Goal: Information Seeking & Learning: Learn about a topic

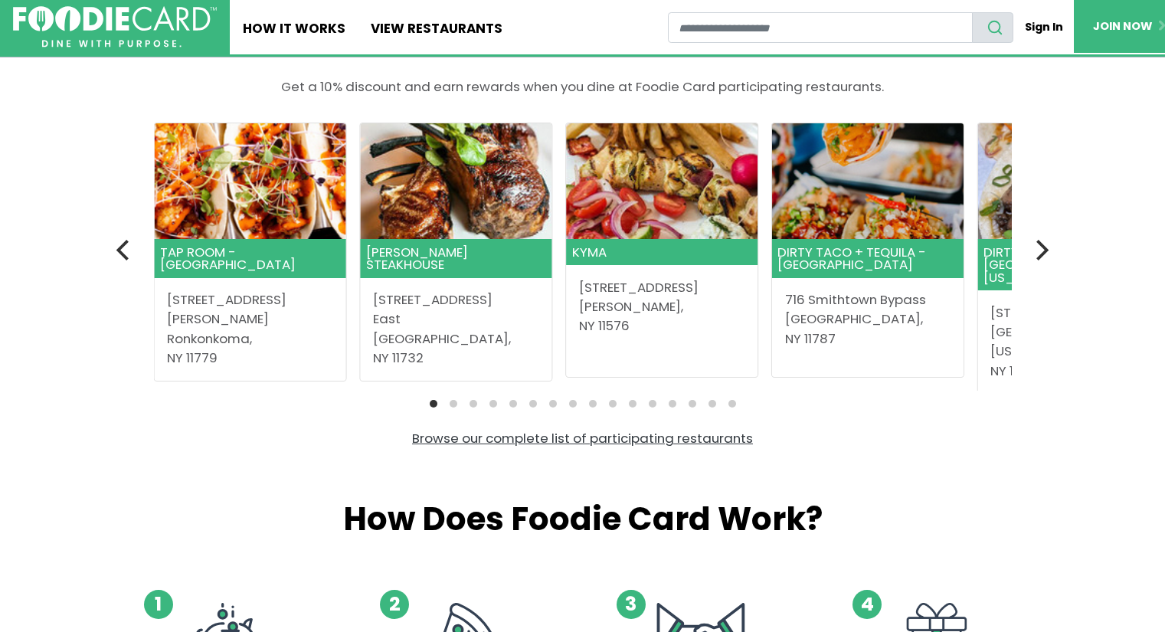
scroll to position [433, 0]
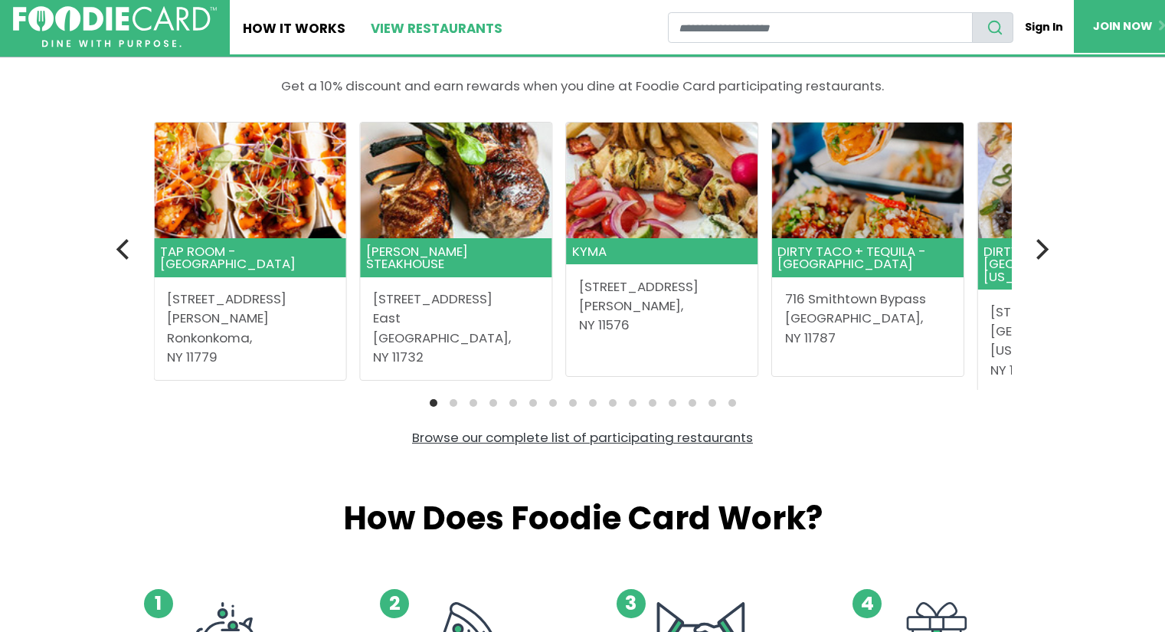
click at [452, 30] on link "View restaurants" at bounding box center [437, 27] width 158 height 54
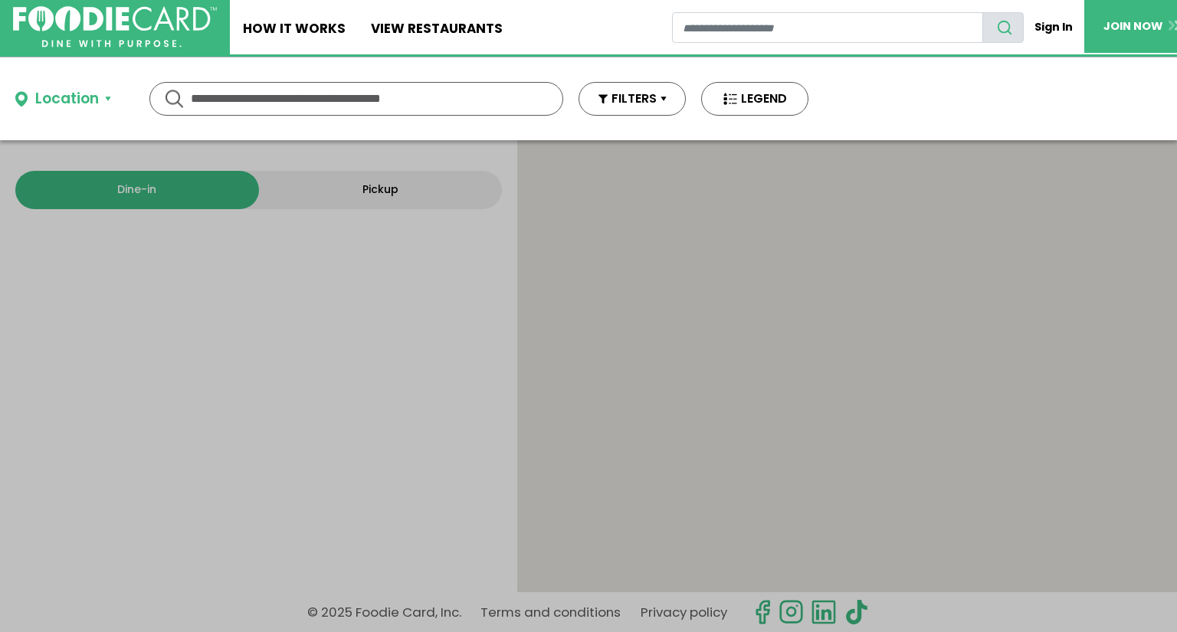
click at [449, 84] on input "text" at bounding box center [356, 99] width 331 height 32
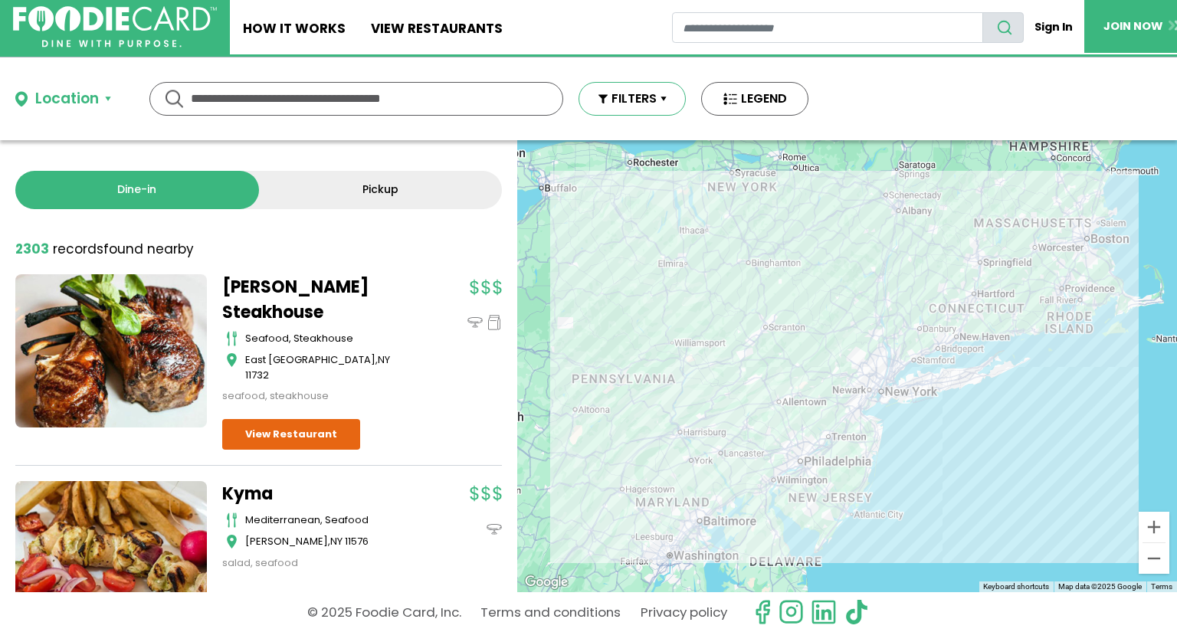
click at [613, 92] on button "FILTERS" at bounding box center [631, 99] width 107 height 34
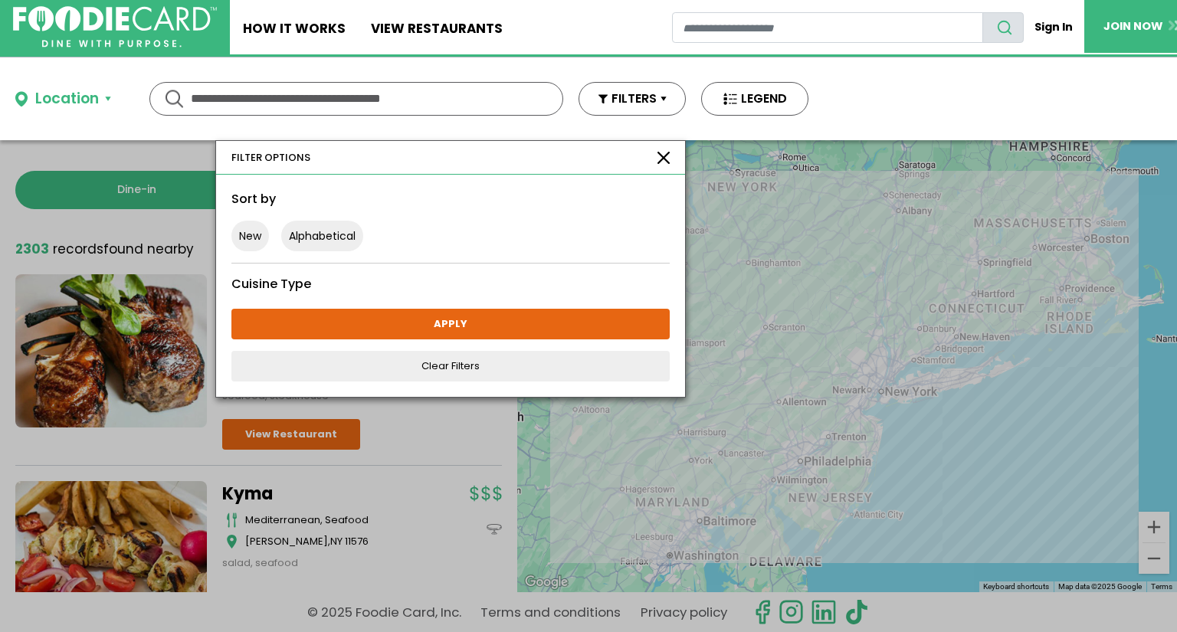
click at [413, 90] on input "text" at bounding box center [356, 99] width 331 height 32
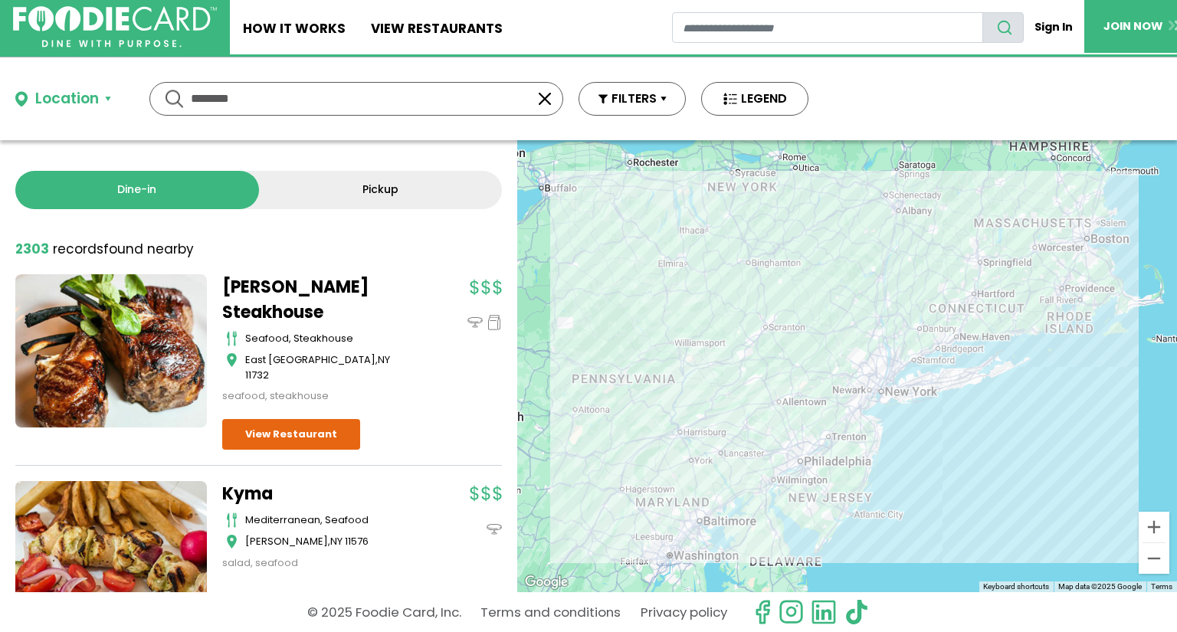
type input "********"
click at [97, 100] on div "Location" at bounding box center [67, 99] width 64 height 22
click at [0, 0] on input "text" at bounding box center [0, 0] width 0 height 0
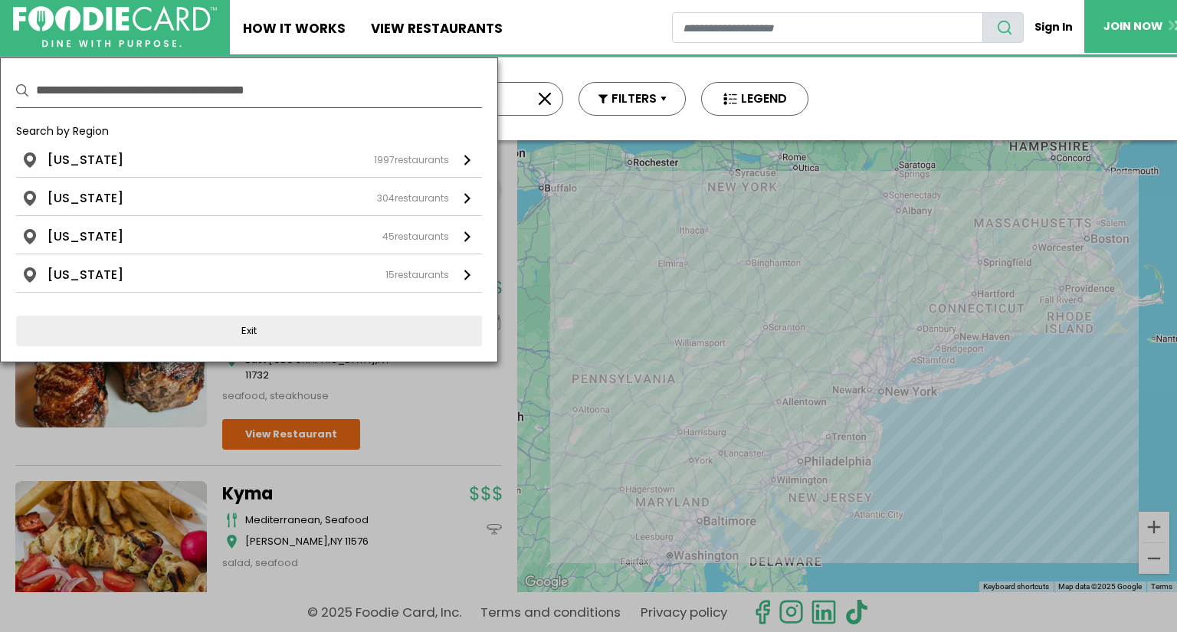
click at [97, 100] on input "text" at bounding box center [259, 91] width 446 height 34
click at [111, 159] on div "[US_STATE] 1997 restaurants" at bounding box center [247, 160] width 401 height 18
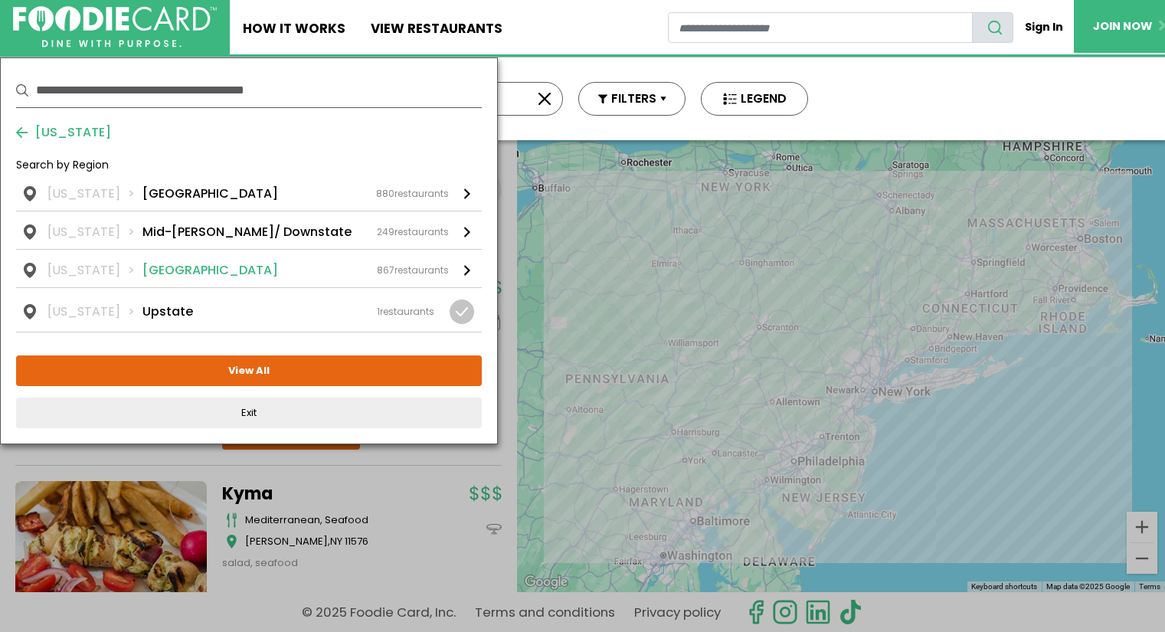
click at [450, 257] on link "[US_STATE] [GEOGRAPHIC_DATA] 867 restaurants" at bounding box center [249, 269] width 466 height 38
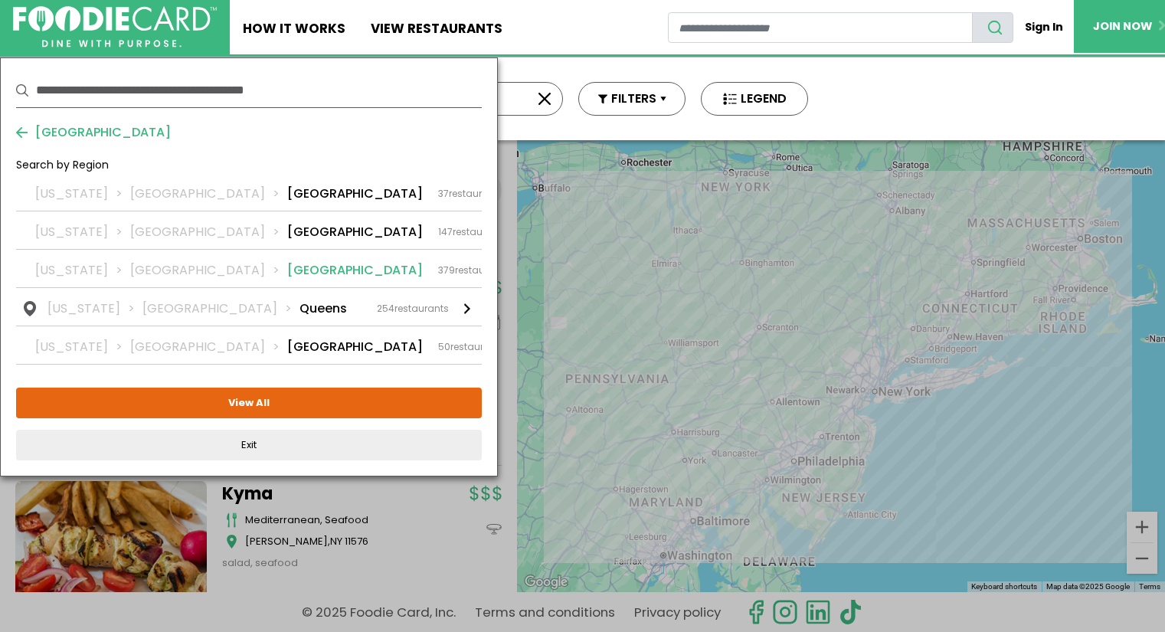
click at [279, 277] on div "[US_STATE] [GEOGRAPHIC_DATA] [GEOGRAPHIC_DATA] 379 restaurants" at bounding box center [272, 270] width 474 height 18
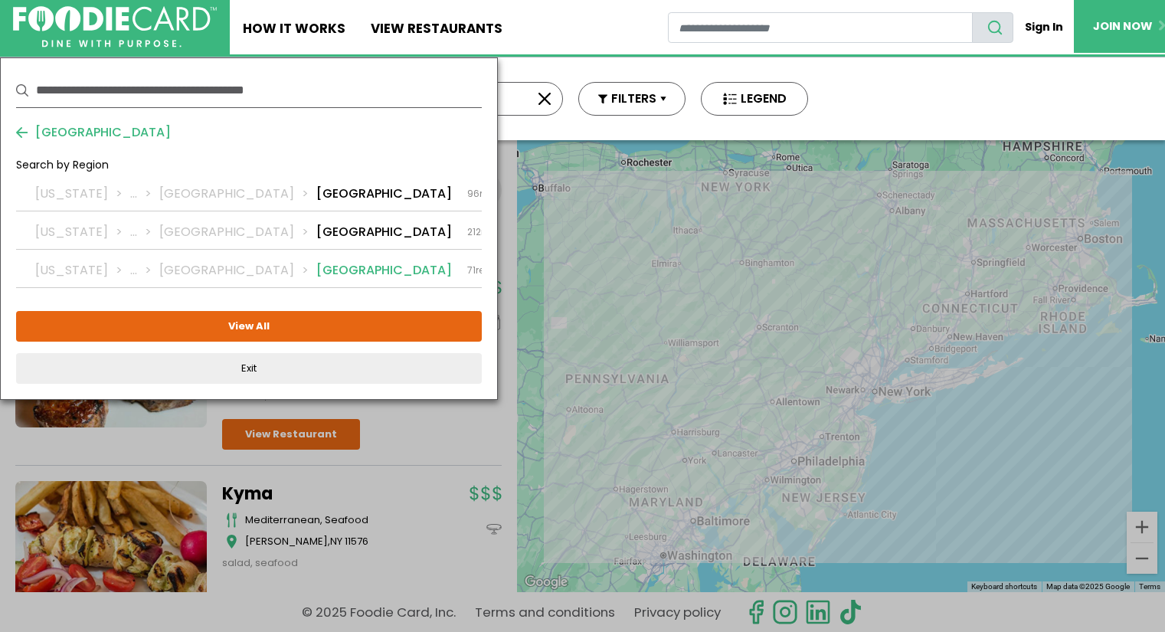
click at [316, 273] on li "[GEOGRAPHIC_DATA]" at bounding box center [384, 270] width 136 height 18
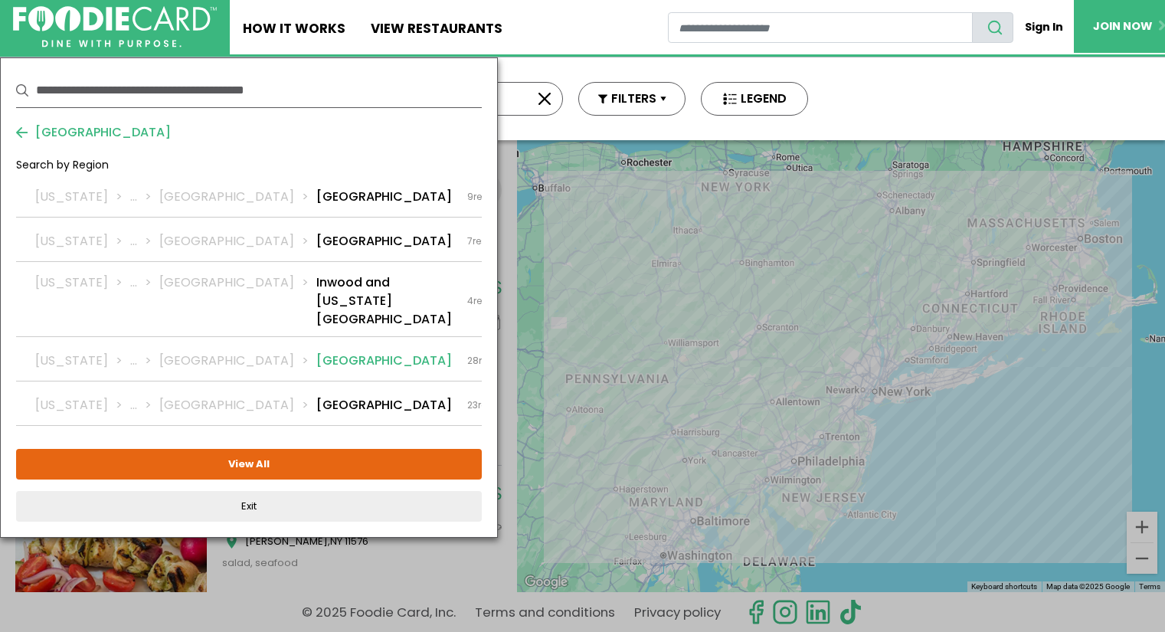
scroll to position [11, 0]
click at [316, 365] on li "Upper East Side" at bounding box center [384, 361] width 136 height 18
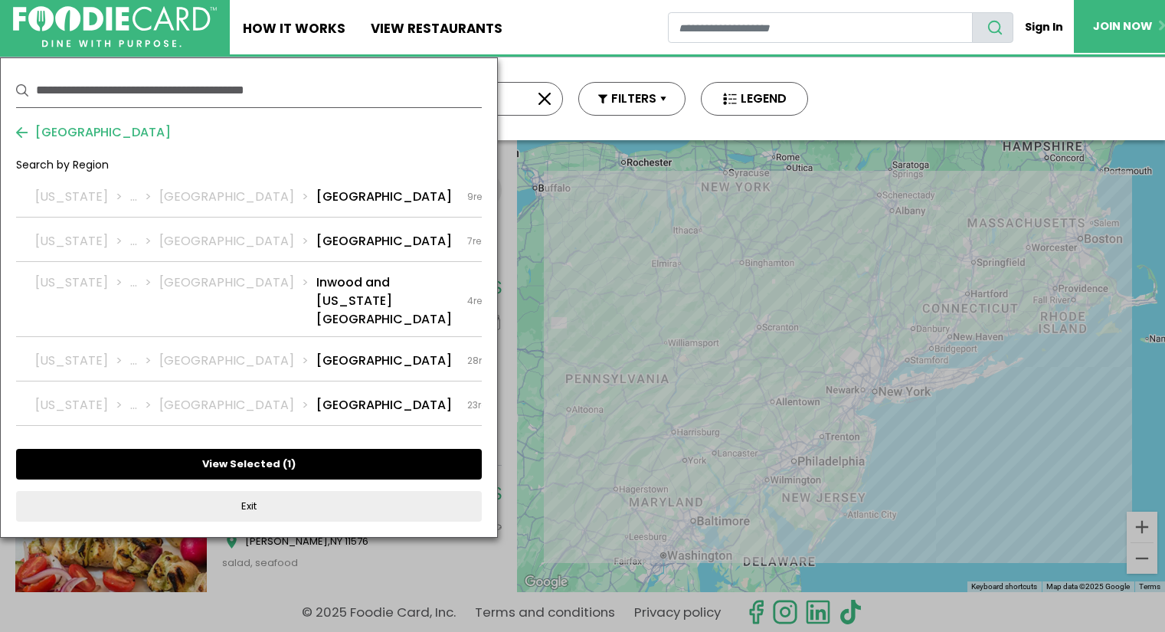
click at [266, 479] on button "View Selected ( 1 )" at bounding box center [249, 464] width 466 height 31
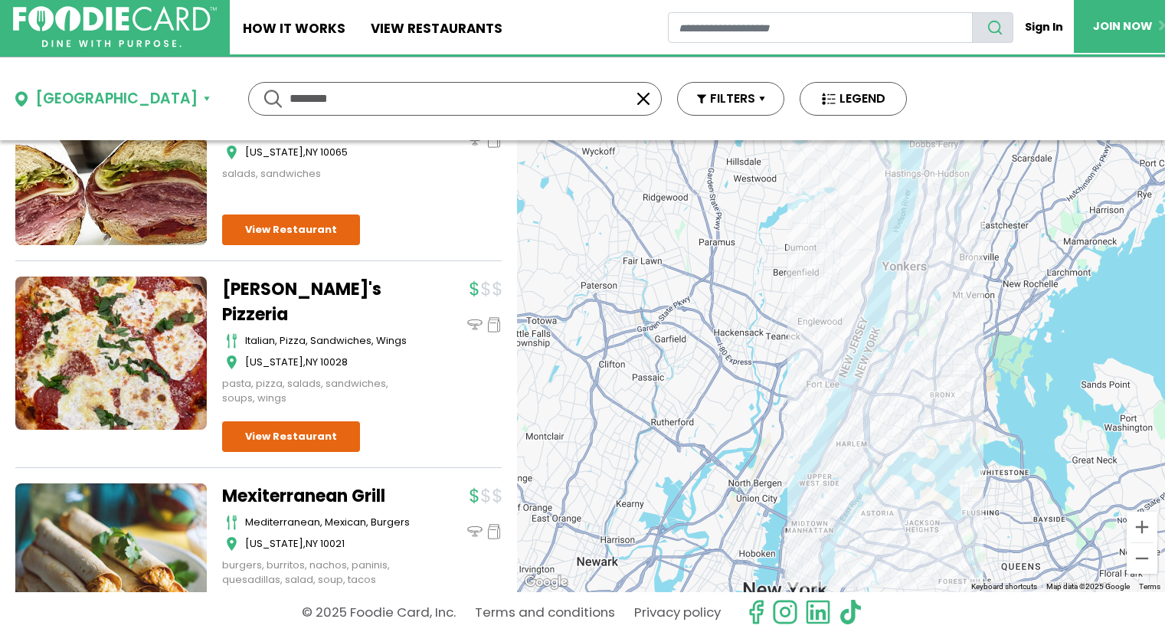
scroll to position [23, 0]
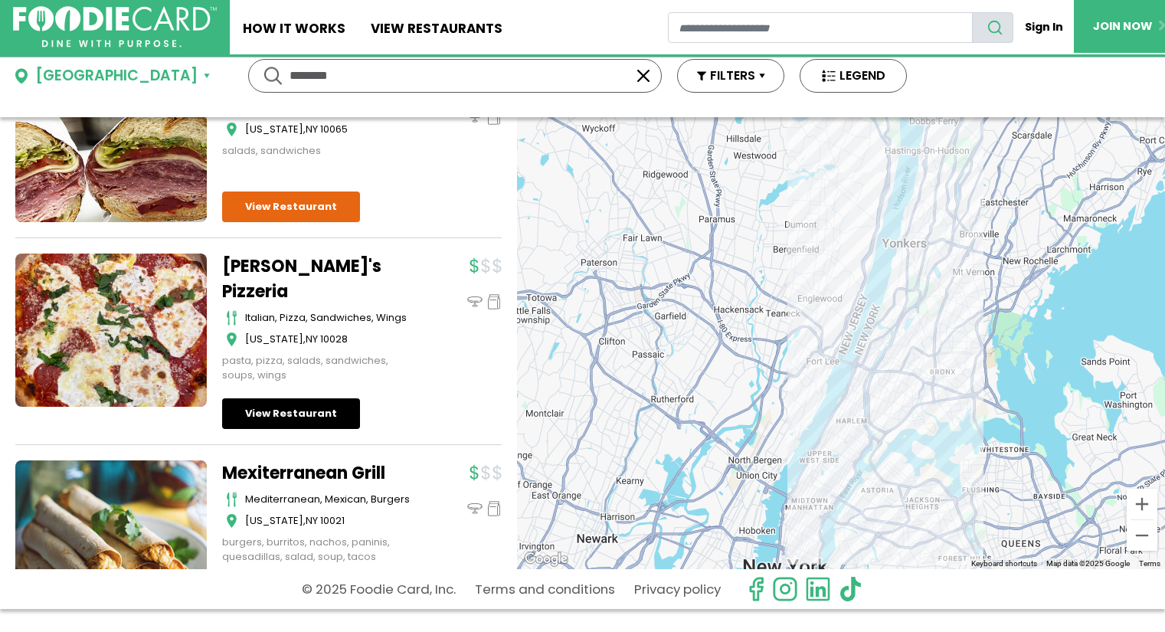
click at [327, 398] on link "View Restaurant" at bounding box center [291, 413] width 138 height 31
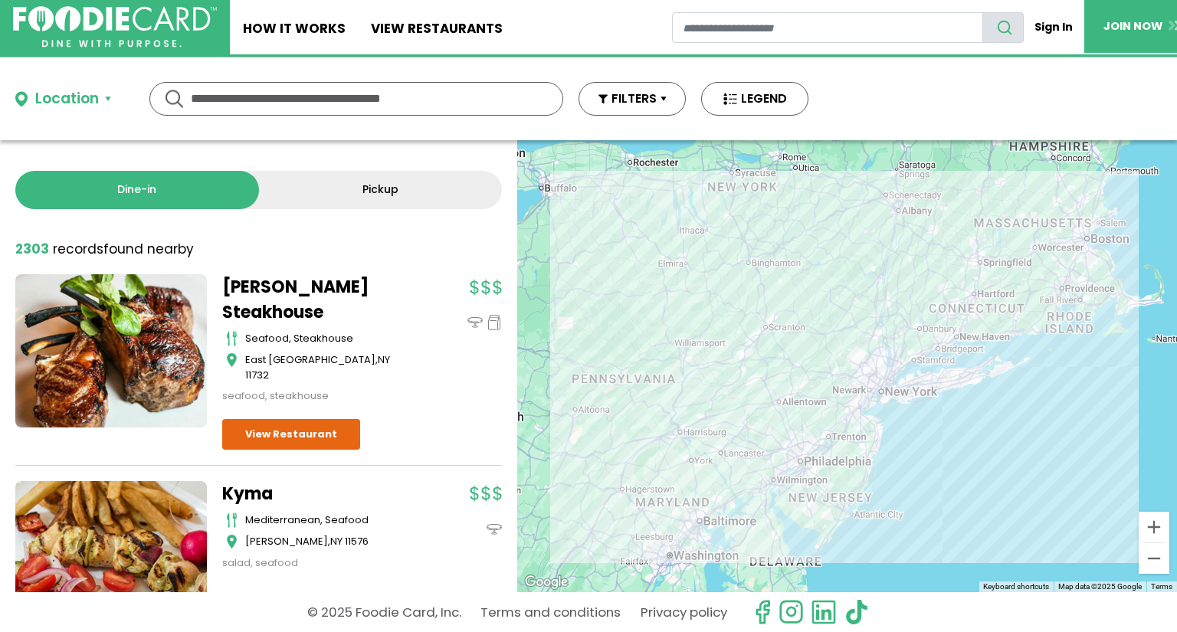
click at [334, 90] on input "text" at bounding box center [356, 99] width 331 height 32
click at [329, 200] on link "Pickup" at bounding box center [381, 190] width 244 height 38
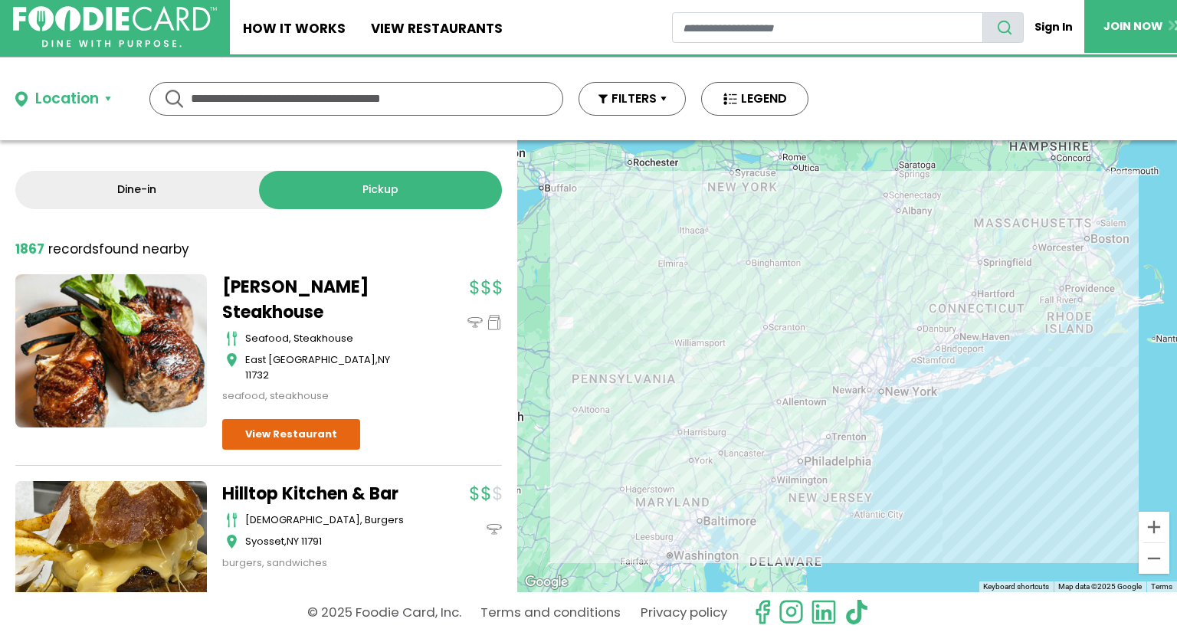
click at [214, 194] on link "Dine-in" at bounding box center [137, 190] width 244 height 38
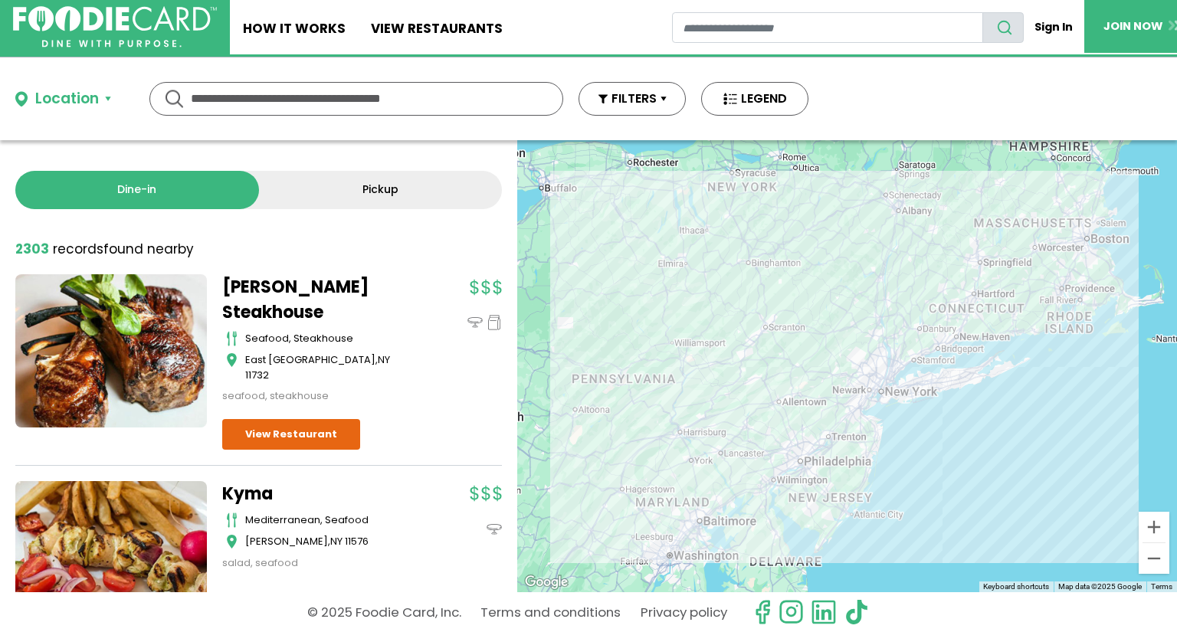
click at [83, 102] on div "Location" at bounding box center [67, 99] width 64 height 22
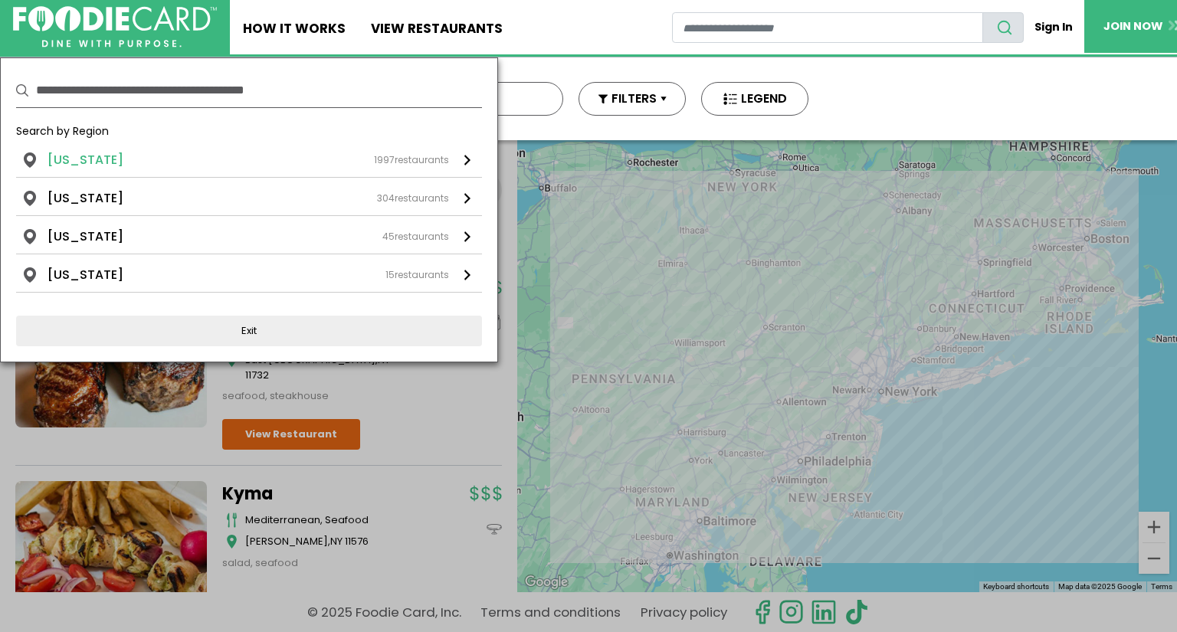
click at [85, 165] on li "[US_STATE]" at bounding box center [85, 160] width 76 height 18
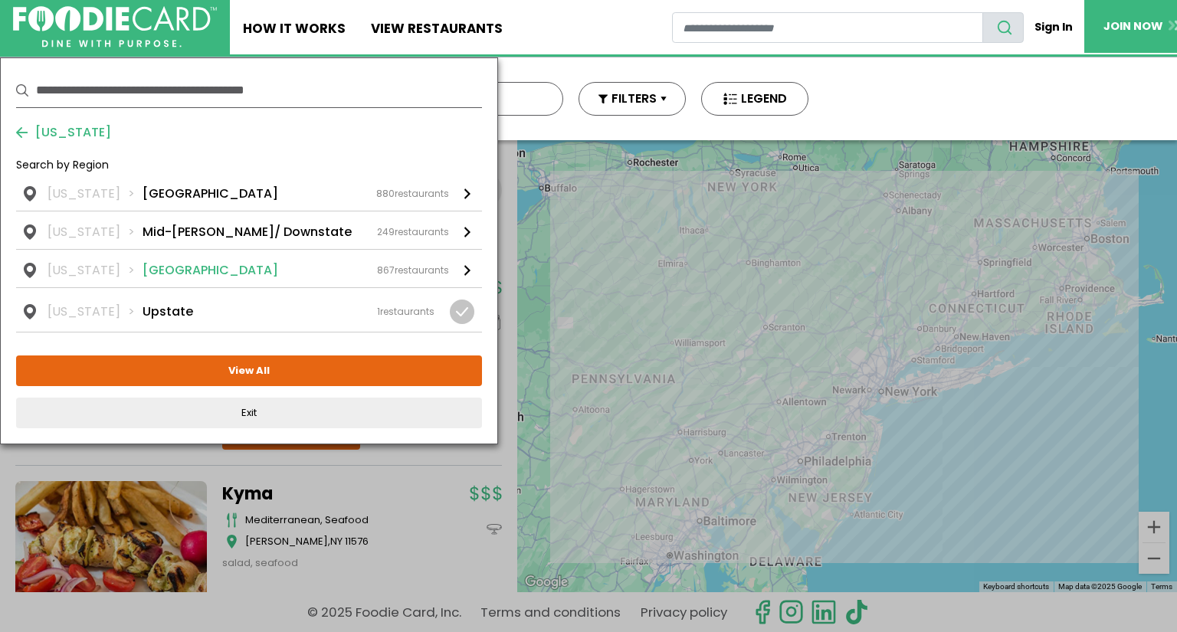
click at [174, 274] on div "[US_STATE] [GEOGRAPHIC_DATA] 867 restaurants" at bounding box center [247, 270] width 401 height 18
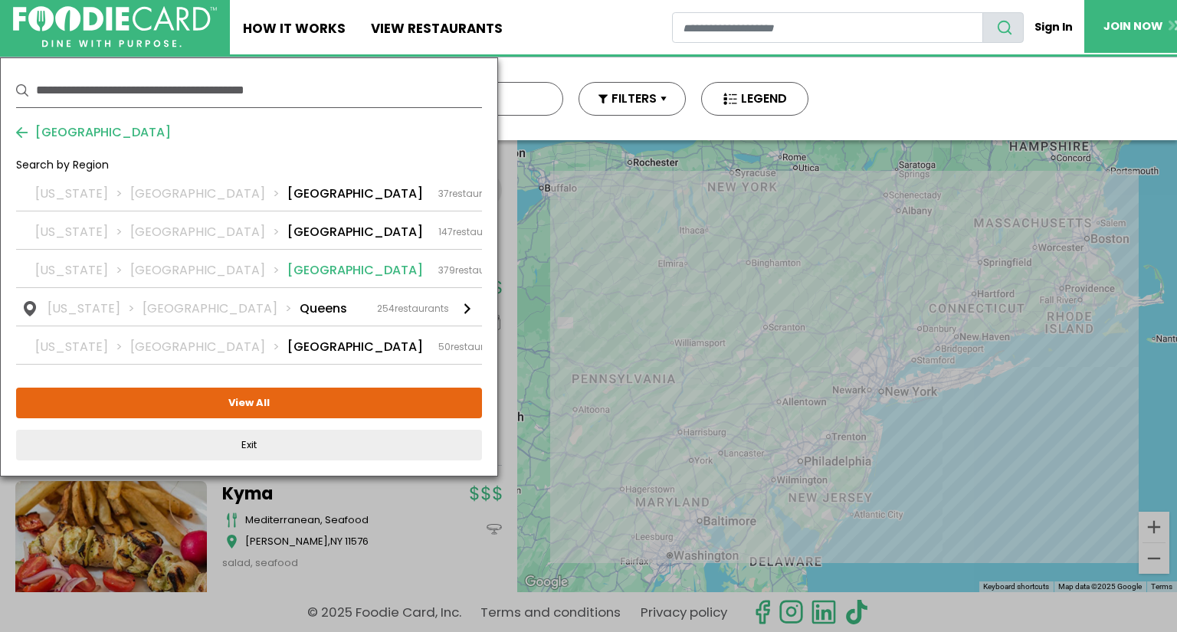
click at [287, 272] on li "[GEOGRAPHIC_DATA]" at bounding box center [355, 270] width 136 height 18
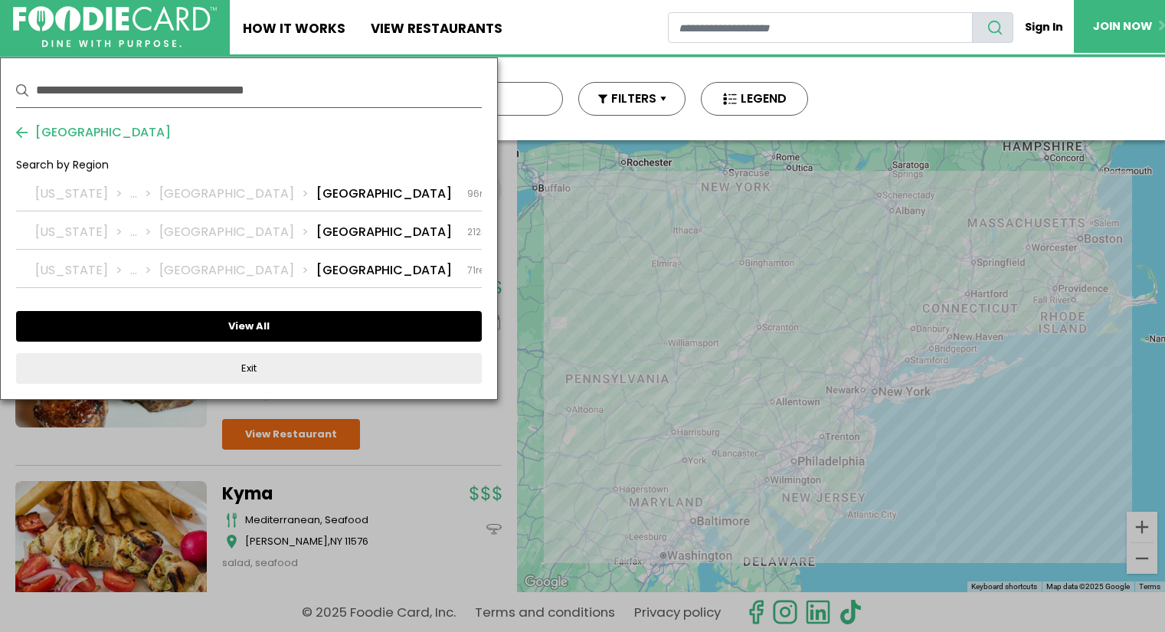
click at [206, 322] on button "View All" at bounding box center [249, 326] width 466 height 31
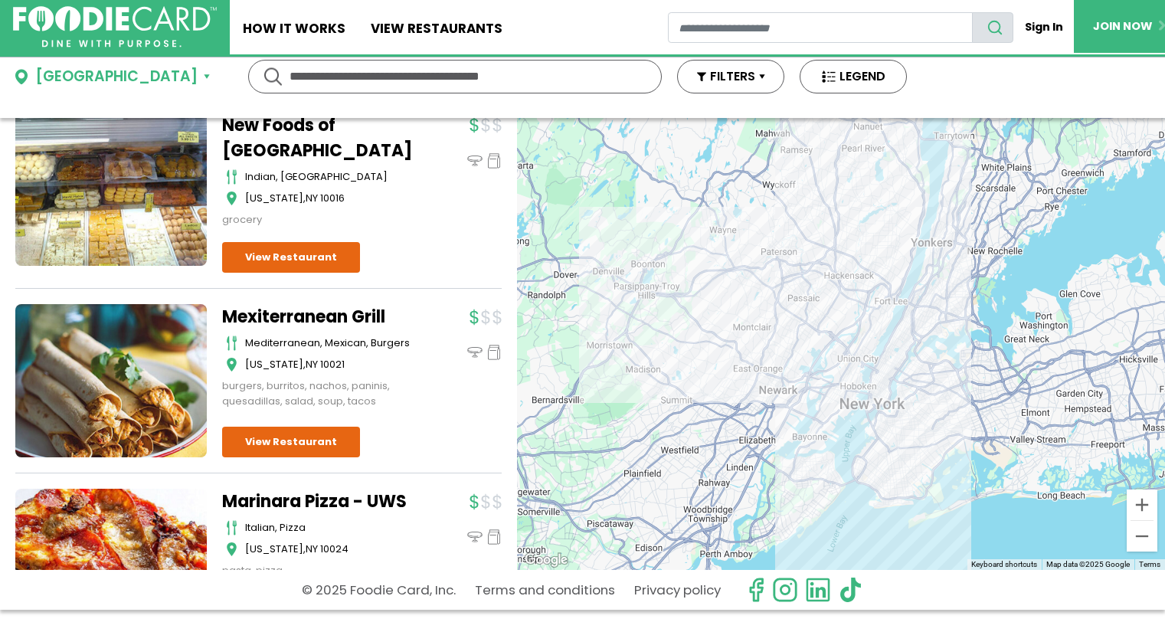
scroll to position [23, 0]
